Goal: Find specific page/section: Find specific page/section

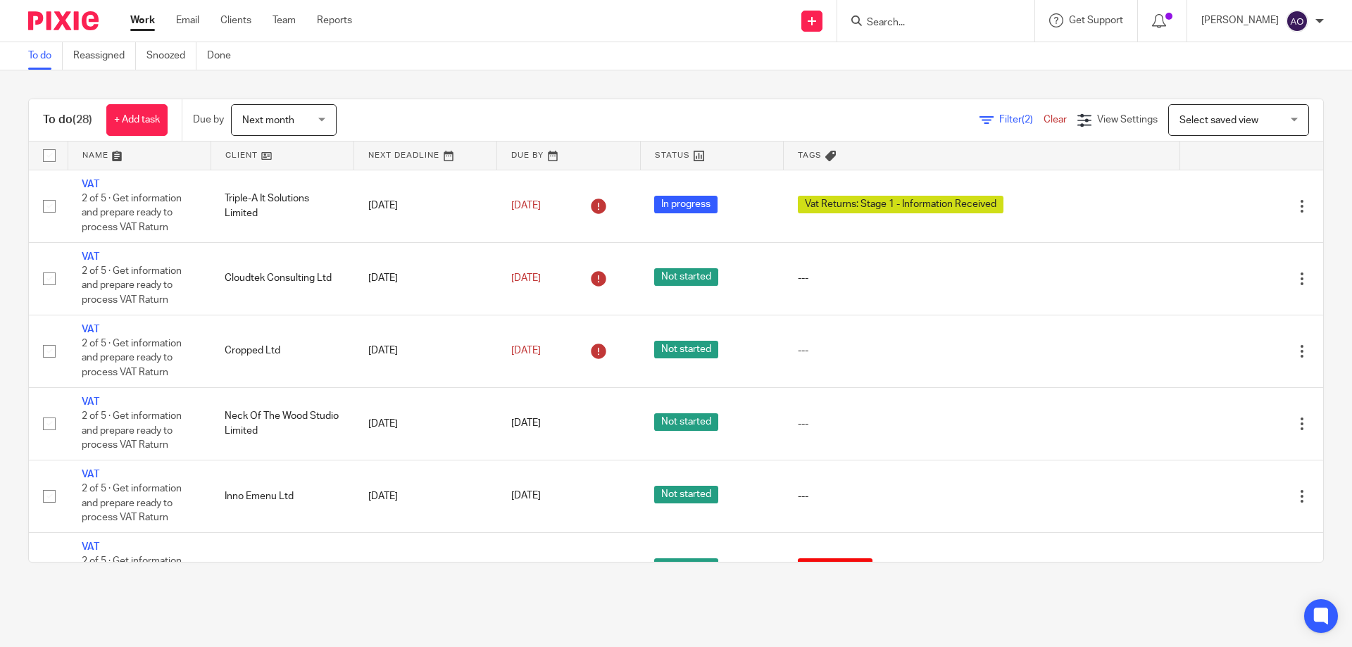
scroll to position [1408, 0]
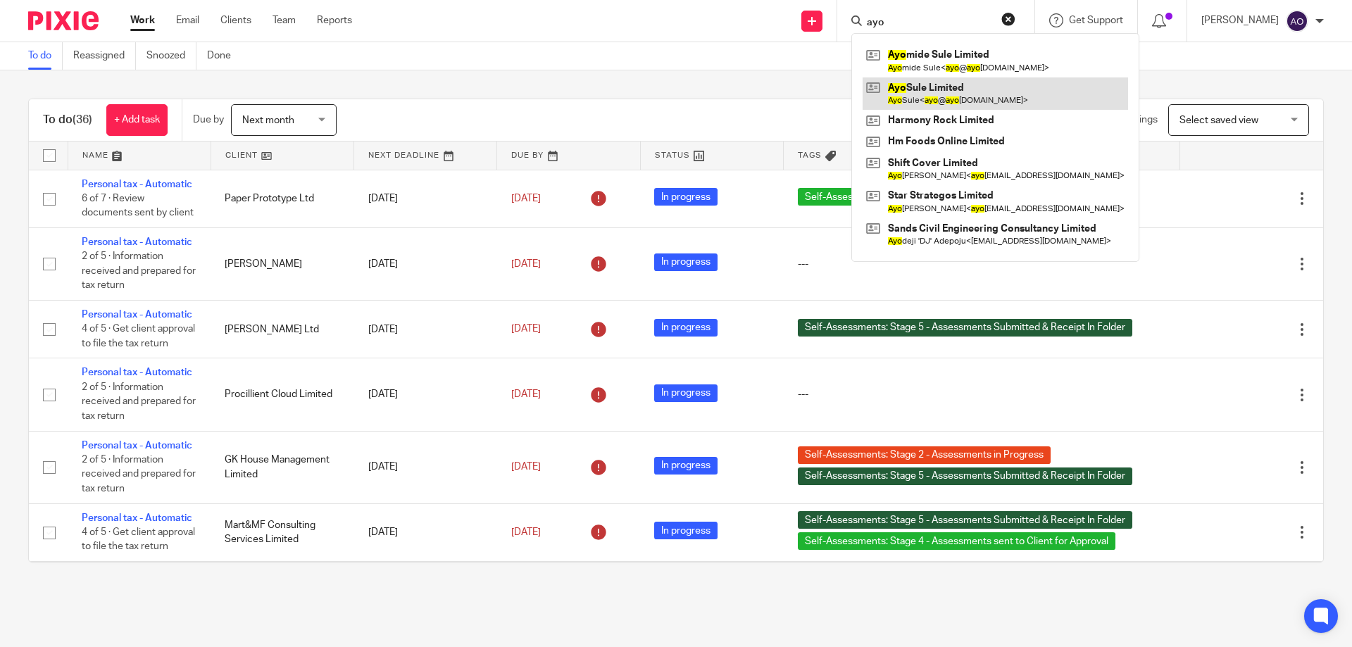
type input "ayo"
click at [943, 89] on link at bounding box center [996, 93] width 266 height 32
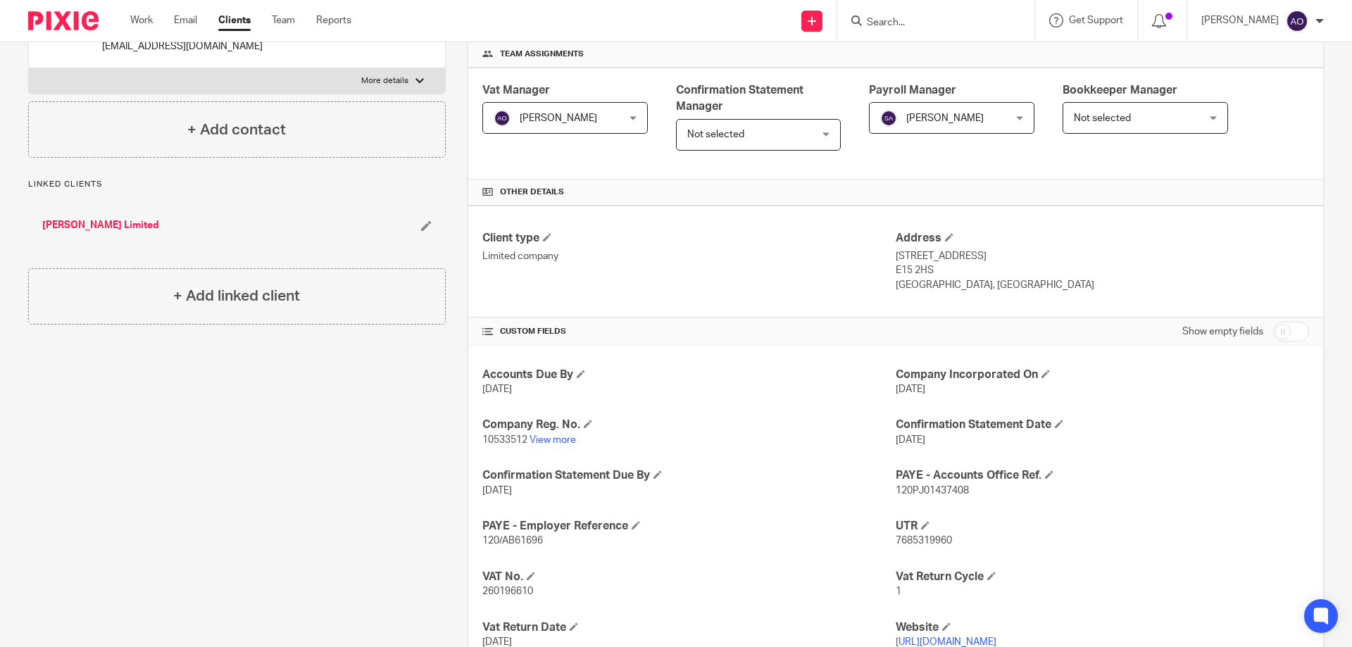
scroll to position [282, 0]
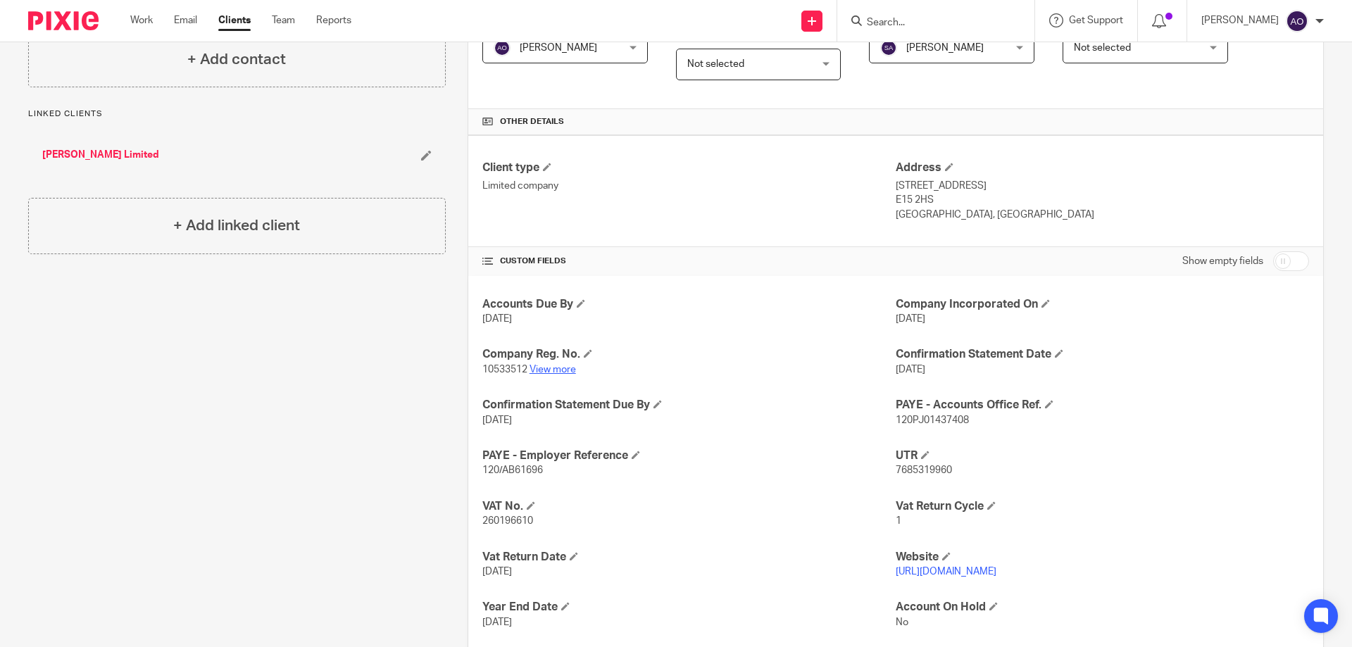
click at [542, 370] on link "View more" at bounding box center [553, 370] width 46 height 10
